Goal: Entertainment & Leisure: Consume media (video, audio)

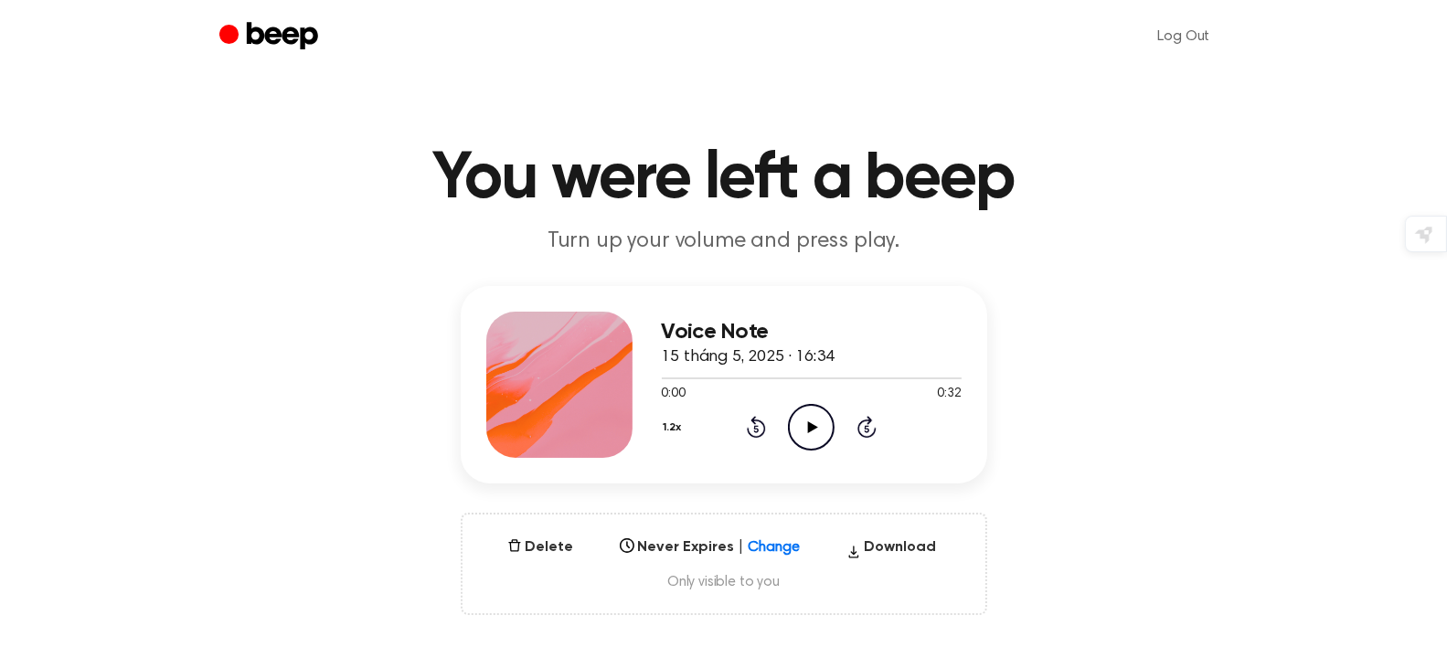
click at [822, 421] on icon "Play Audio" at bounding box center [811, 427] width 47 height 47
click at [675, 426] on button "1.2x" at bounding box center [675, 427] width 27 height 31
click at [695, 540] on span "1.0x" at bounding box center [691, 537] width 23 height 19
click at [814, 429] on icon at bounding box center [811, 427] width 8 height 12
click at [802, 418] on icon "Play Audio" at bounding box center [811, 427] width 47 height 47
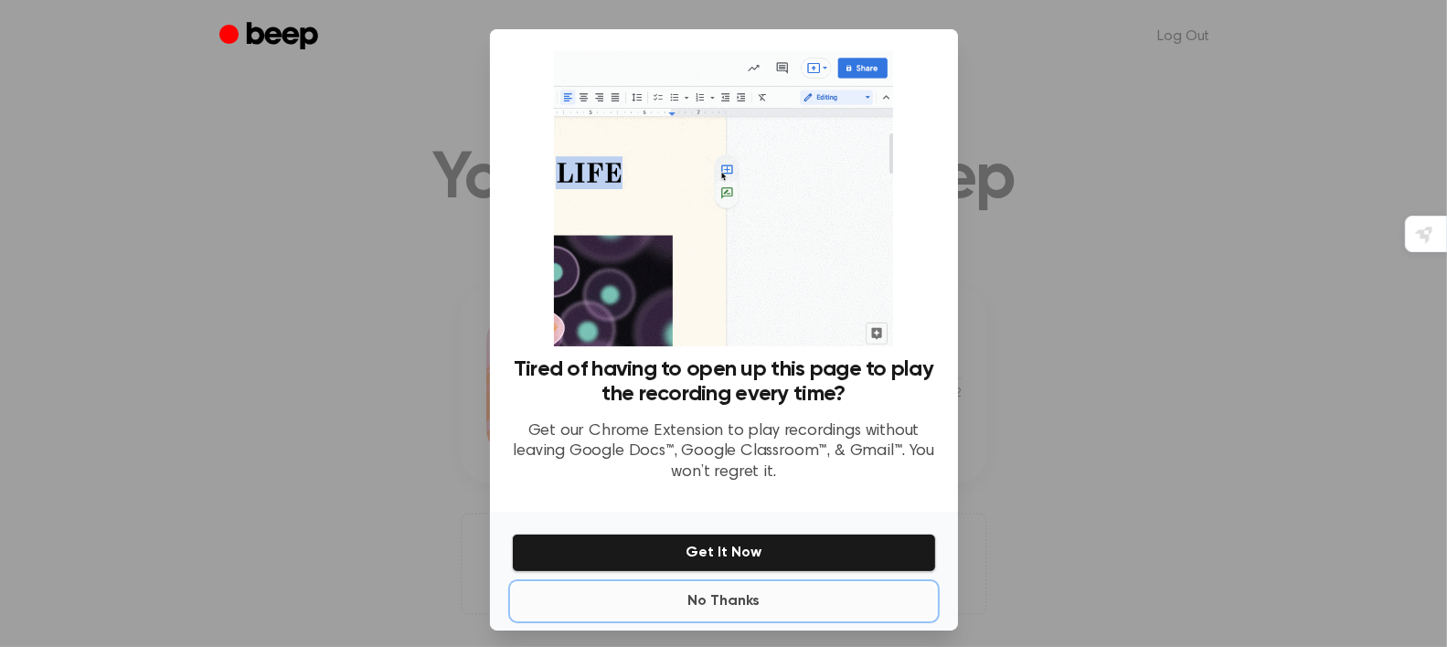
click at [699, 594] on button "No Thanks" at bounding box center [724, 601] width 424 height 37
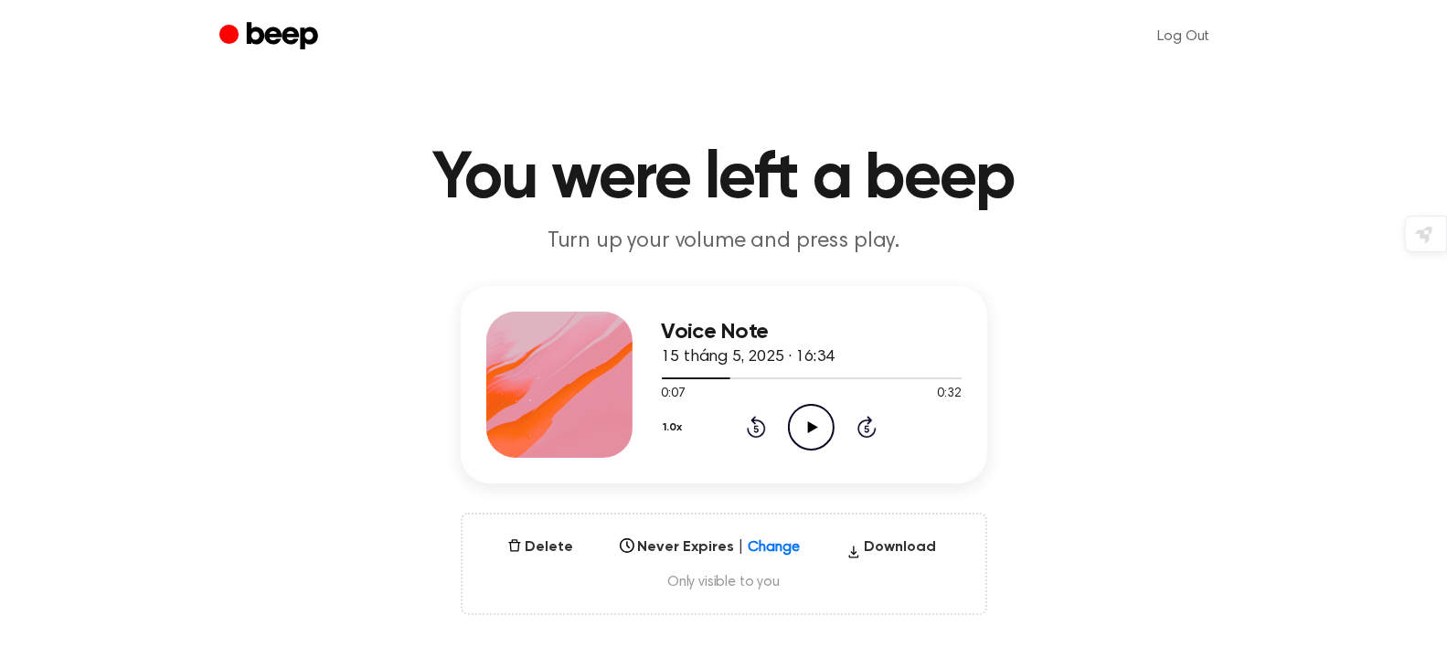
click at [805, 424] on icon "Play Audio" at bounding box center [811, 427] width 47 height 47
click at [814, 430] on icon at bounding box center [811, 427] width 8 height 12
click at [798, 427] on icon "Play Audio" at bounding box center [811, 427] width 47 height 47
click at [819, 441] on icon "Pause Audio" at bounding box center [811, 427] width 47 height 47
click at [816, 424] on icon "Play Audio" at bounding box center [811, 427] width 47 height 47
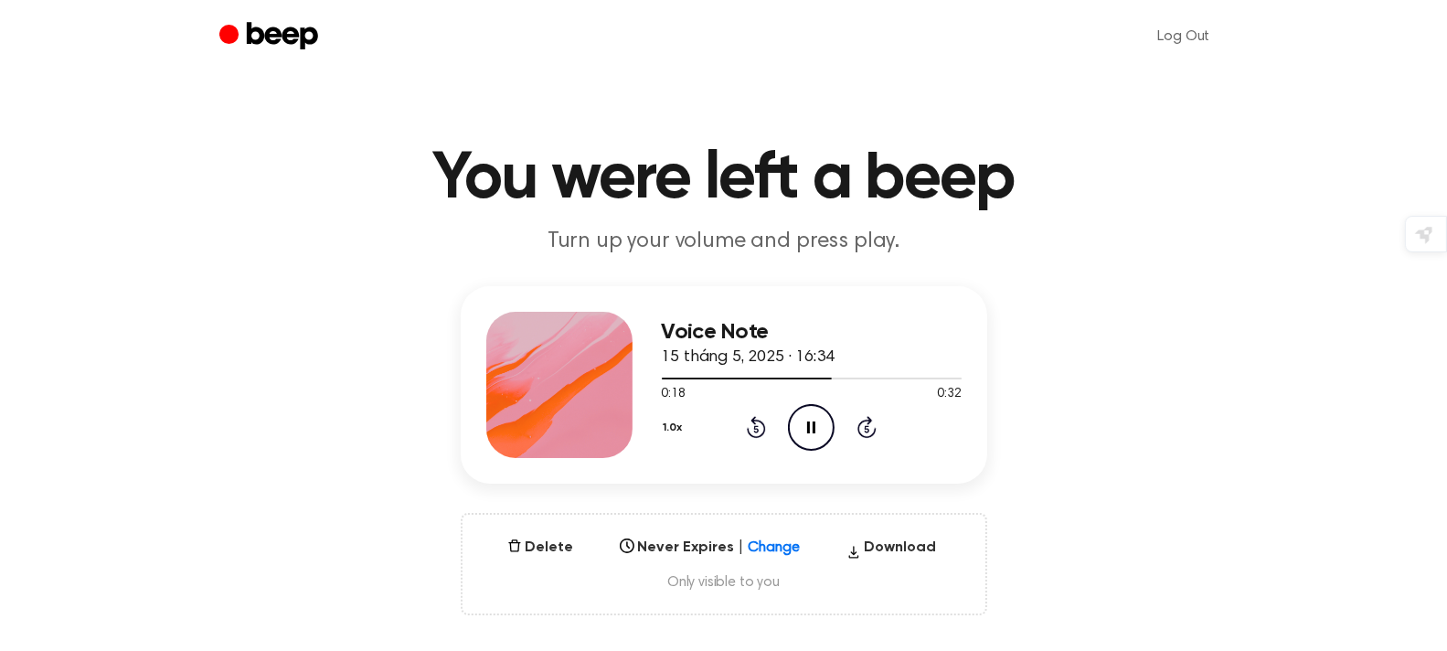
click at [806, 420] on icon "Pause Audio" at bounding box center [811, 427] width 47 height 47
click at [820, 424] on icon "Play Audio" at bounding box center [811, 427] width 47 height 47
click at [798, 422] on icon "Pause Audio" at bounding box center [811, 427] width 47 height 47
click at [828, 427] on icon "Play Audio" at bounding box center [811, 427] width 47 height 47
click at [818, 432] on icon "Pause Audio" at bounding box center [811, 427] width 47 height 47
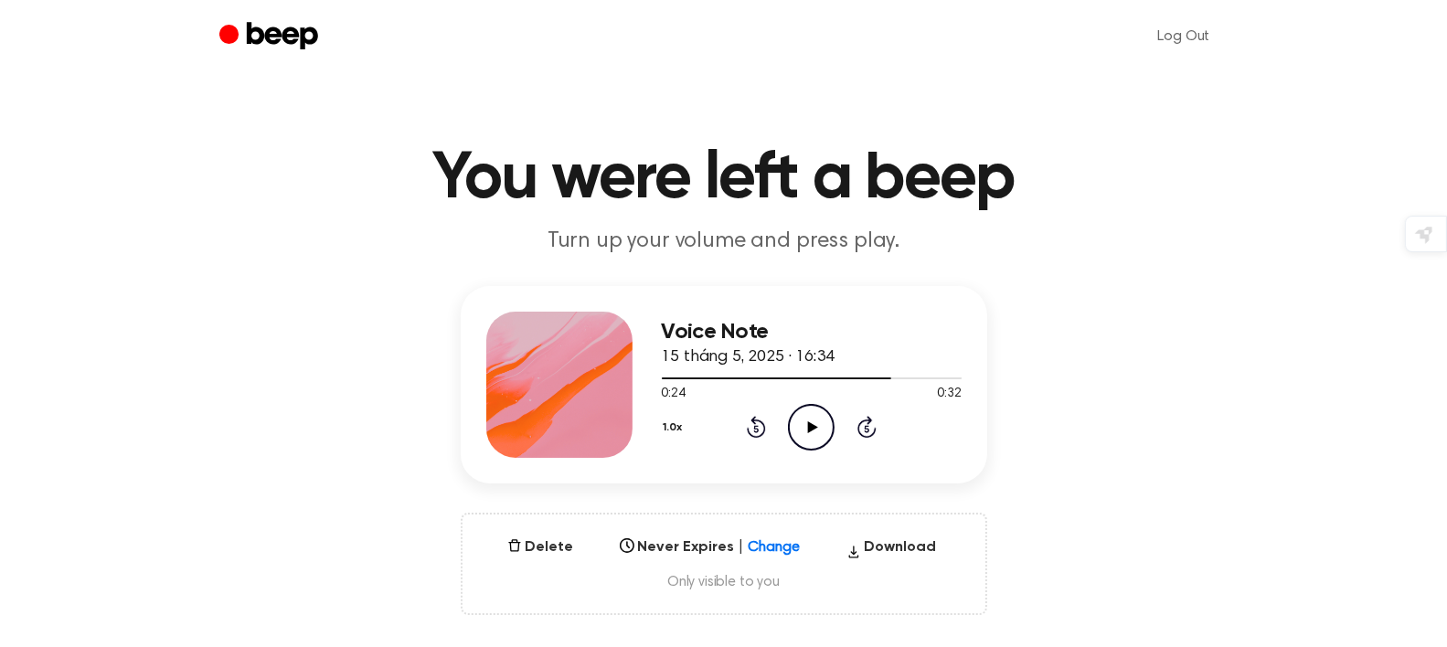
click at [812, 410] on icon "Play Audio" at bounding box center [811, 427] width 47 height 47
click at [822, 421] on icon "Pause Audio" at bounding box center [811, 427] width 47 height 47
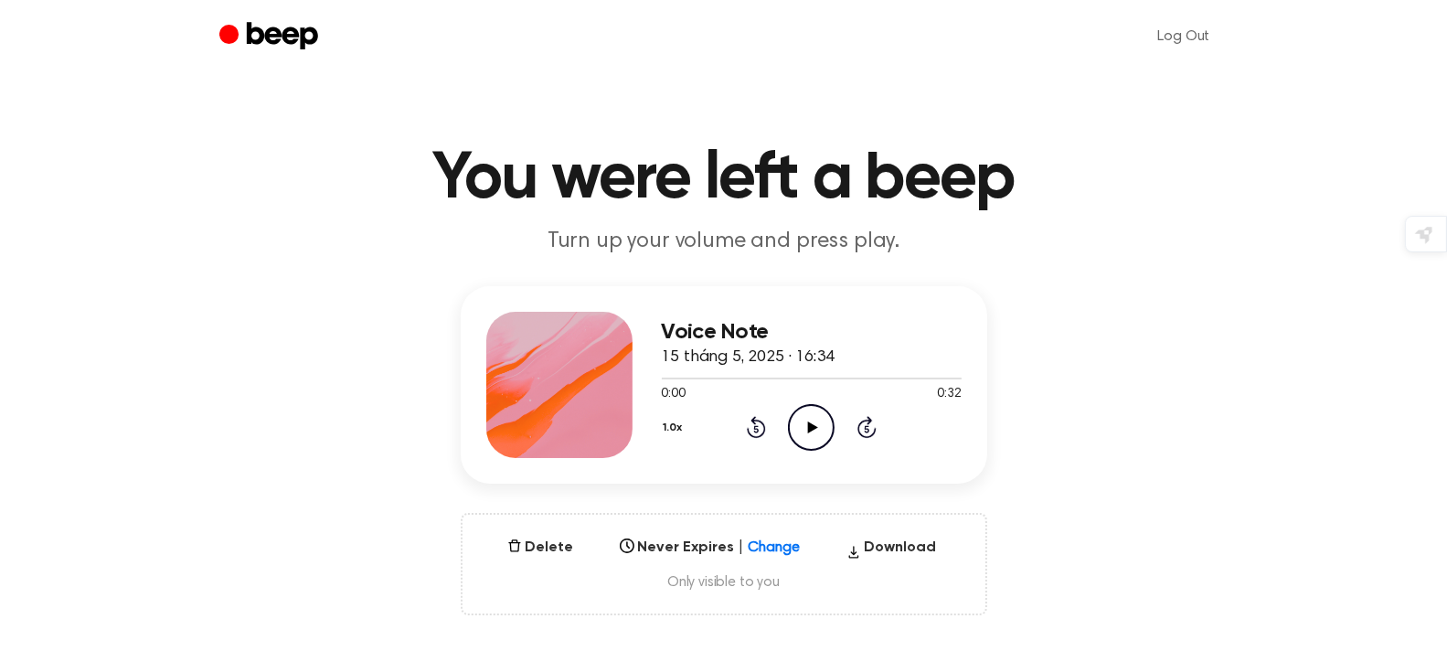
click at [803, 431] on icon "Play Audio" at bounding box center [811, 427] width 47 height 47
